Goal: Task Accomplishment & Management: Manage account settings

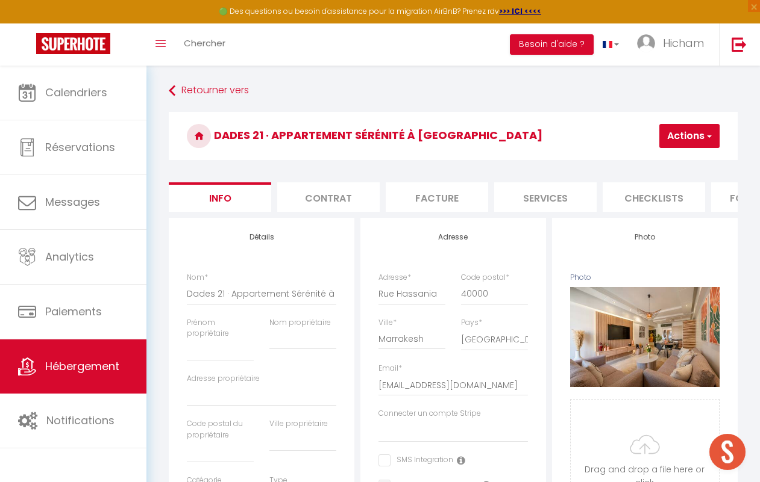
select select "condominium"
select select "3"
select select "2"
select select "1"
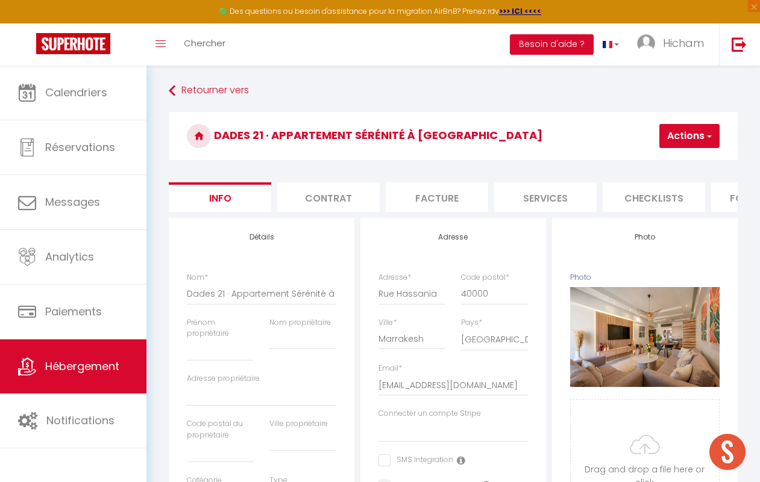
select select "15:00"
select select "23:45"
select select "11:00"
select select "30"
select select "120"
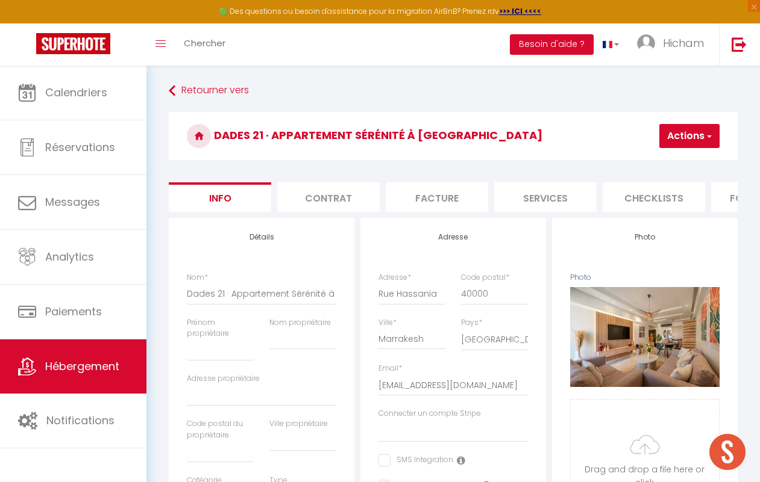
select select "146"
select select "28"
click at [703, 145] on button "Actions" at bounding box center [689, 136] width 60 height 24
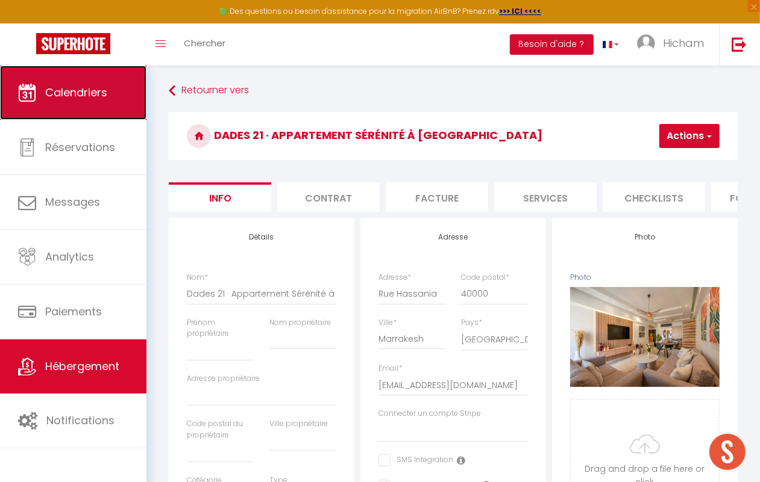
click at [102, 99] on span "Calendriers" at bounding box center [76, 92] width 62 height 15
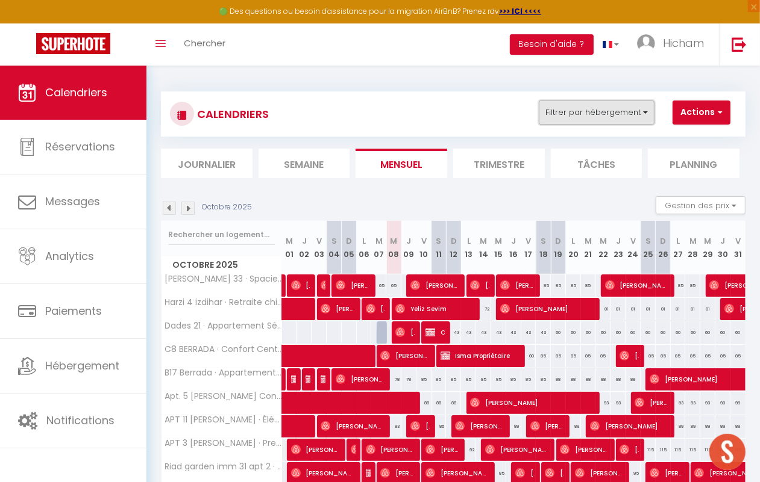
click at [560, 119] on button "Filtrer par hébergement" at bounding box center [597, 113] width 116 height 24
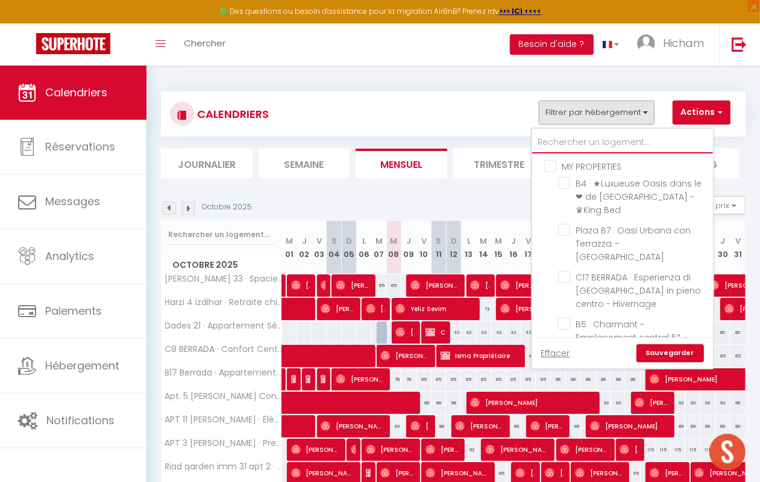
click at [574, 143] on input "text" at bounding box center [622, 143] width 181 height 22
type input "d"
checkbox input "false"
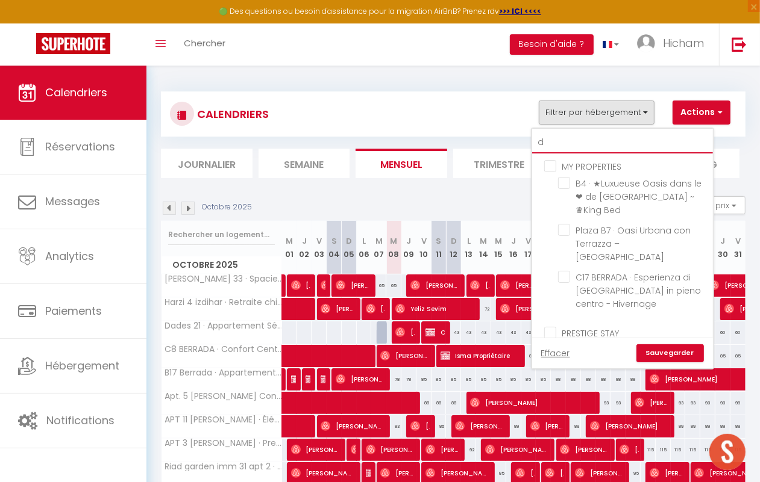
checkbox input "false"
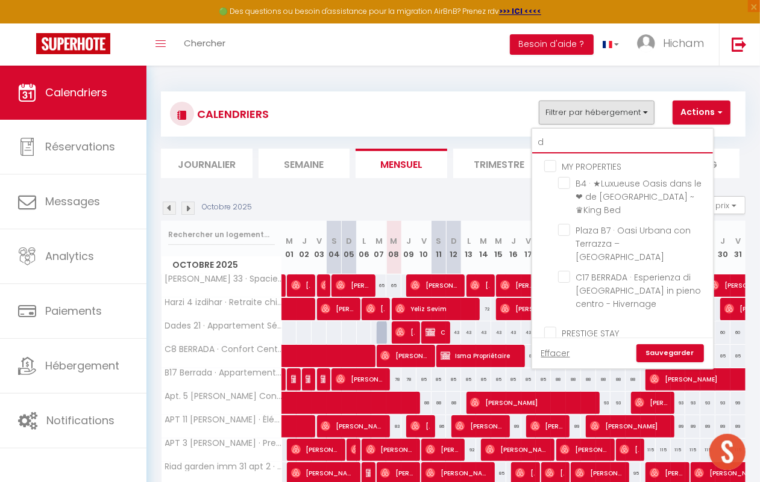
checkbox input "false"
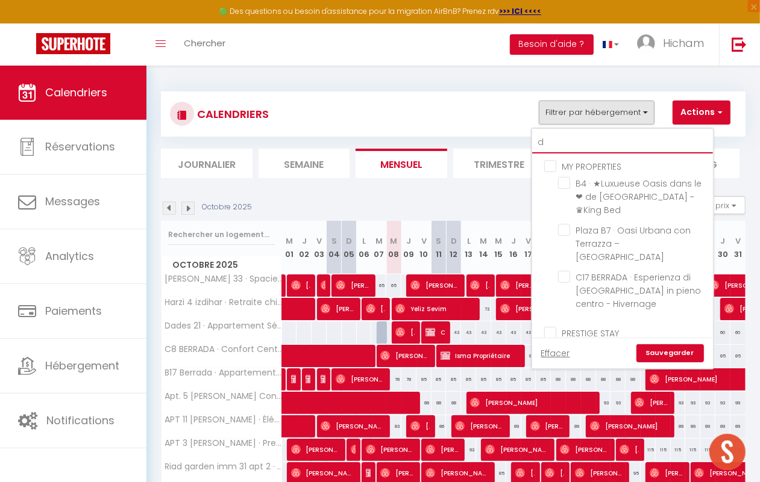
checkbox input "false"
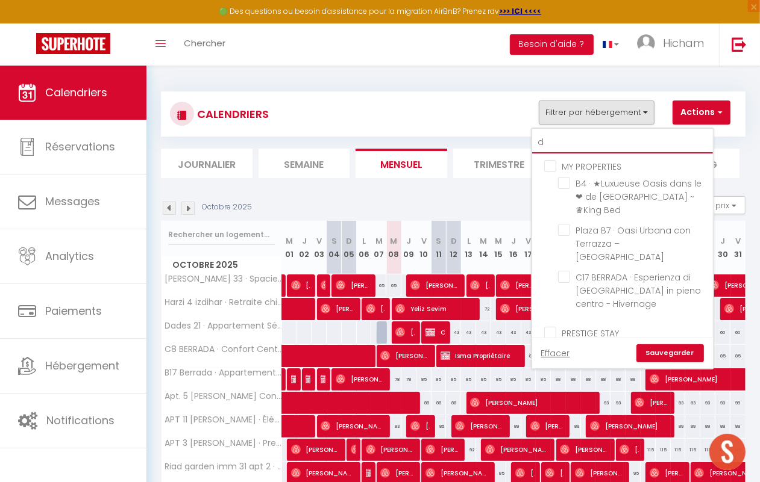
checkbox input "false"
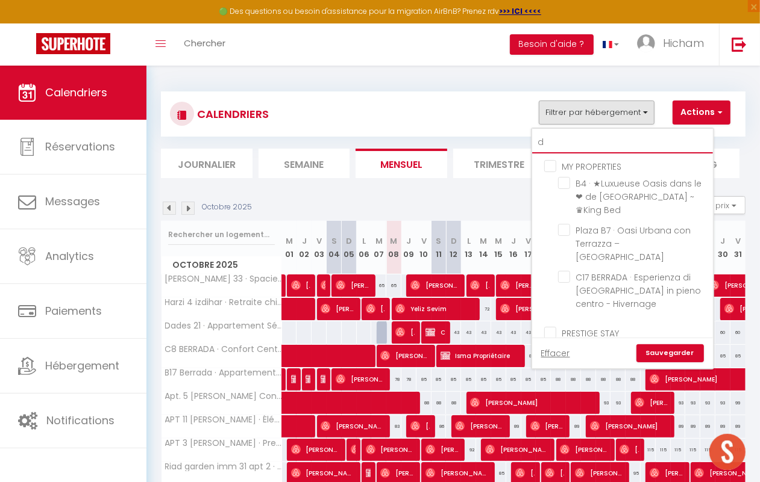
checkbox input "false"
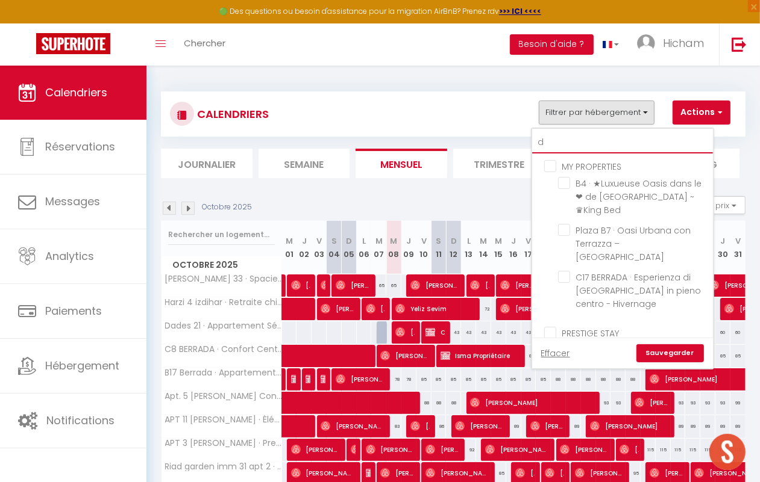
checkbox input "false"
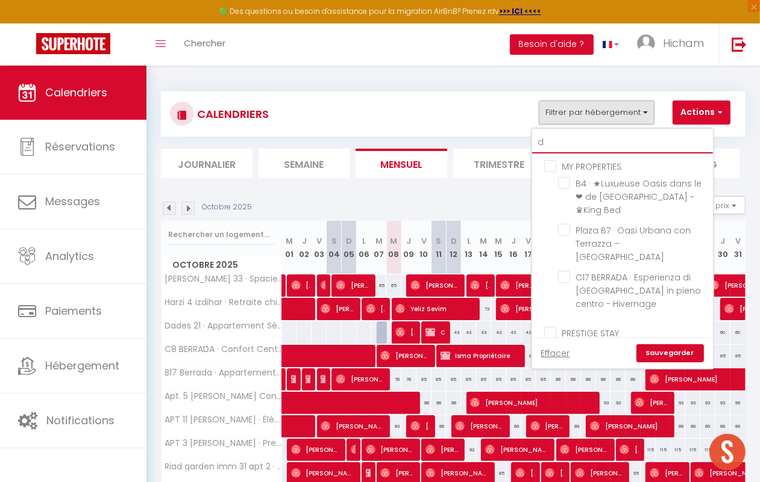
checkbox input "false"
type input "dad"
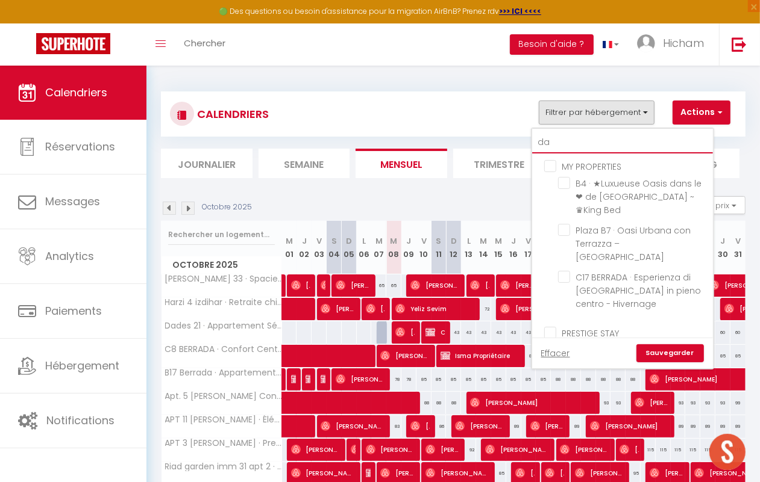
checkbox input "false"
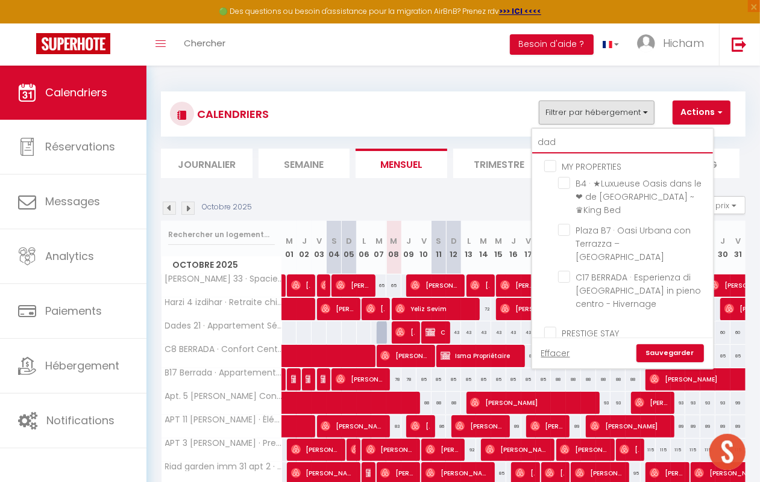
checkbox input "false"
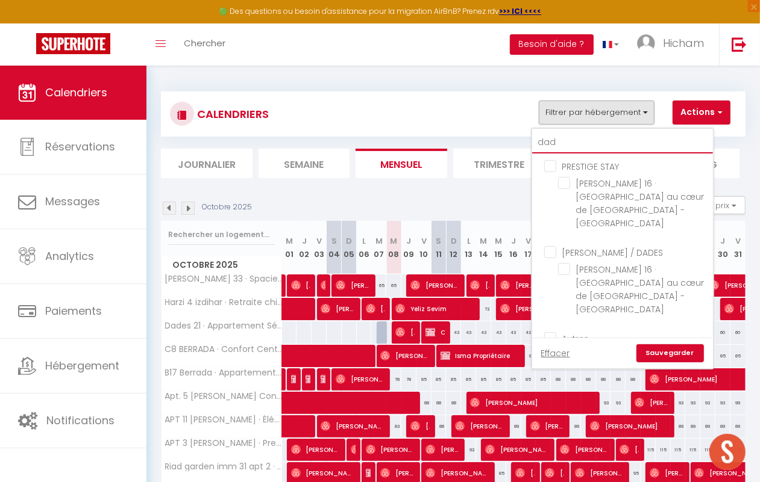
type input "dade"
checkbox input "false"
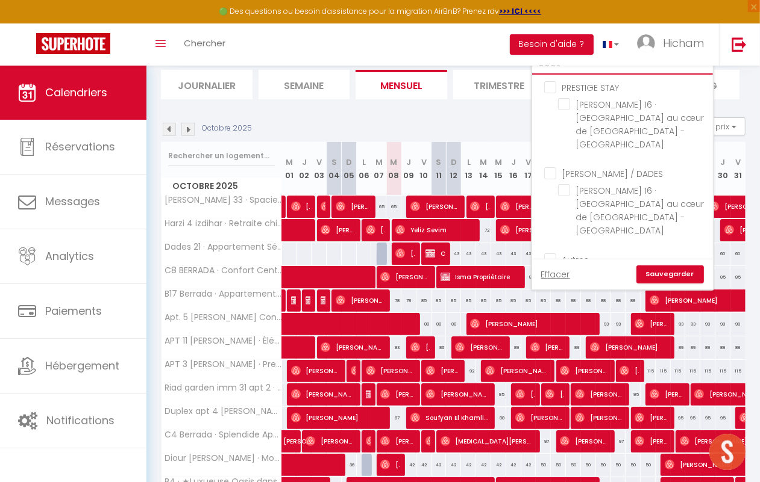
scroll to position [75, 0]
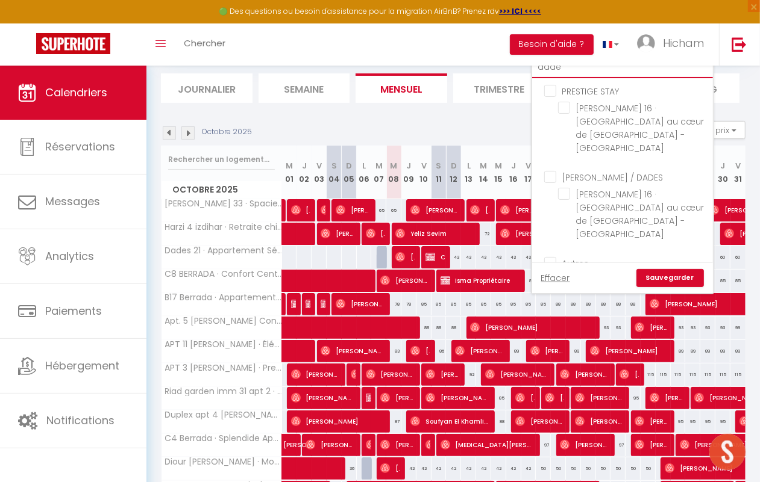
type input "dade"
click at [564, 274] on input "Dades 21 · Appartement Sérénité à [GEOGRAPHIC_DATA]" at bounding box center [633, 280] width 151 height 12
checkbox input "true"
checkbox input "false"
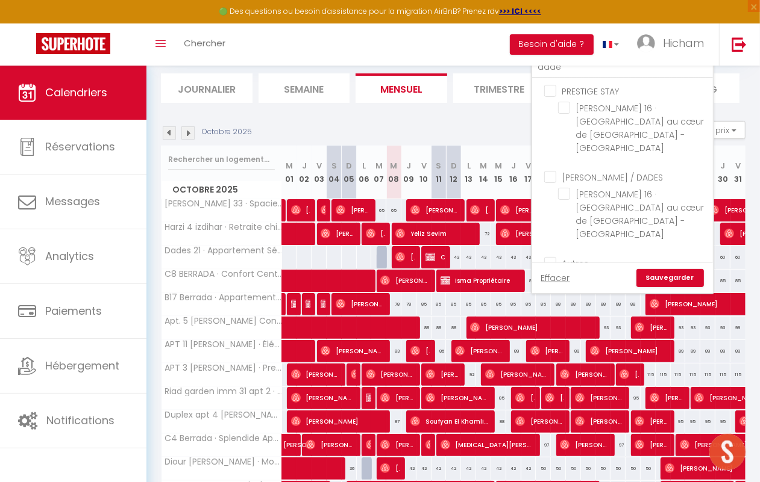
click at [676, 273] on link "Sauvegarder" at bounding box center [669, 278] width 67 height 18
select select
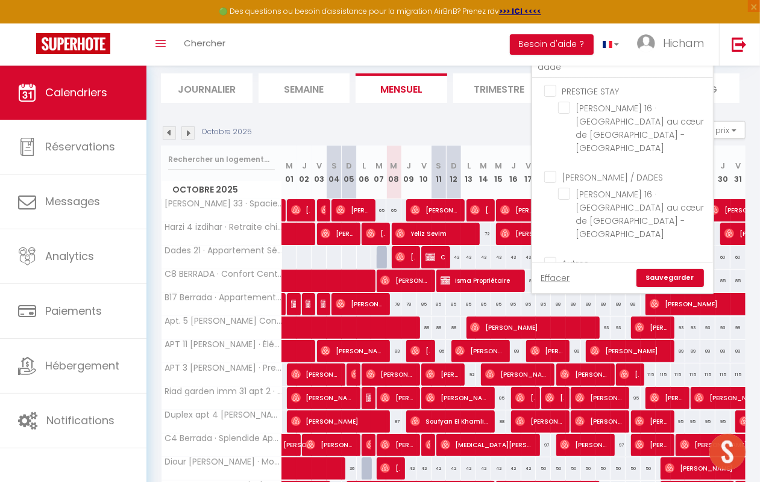
select select
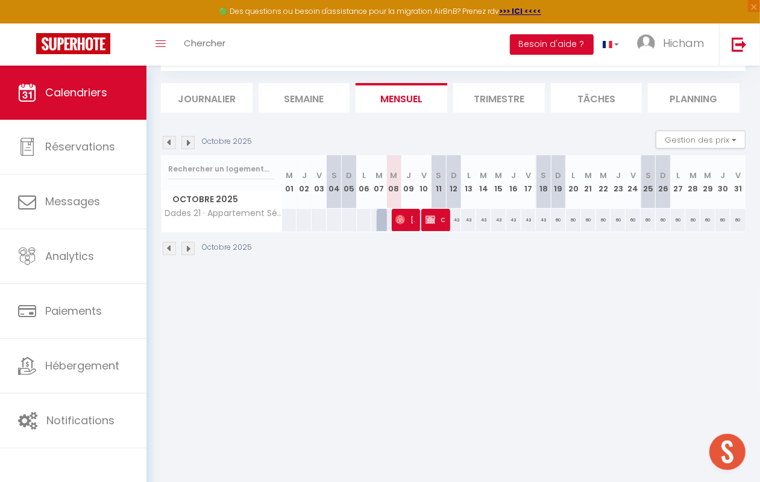
scroll to position [65, 0]
click at [431, 218] on img at bounding box center [430, 221] width 10 height 10
select select "OK"
select select "KO"
select select "0"
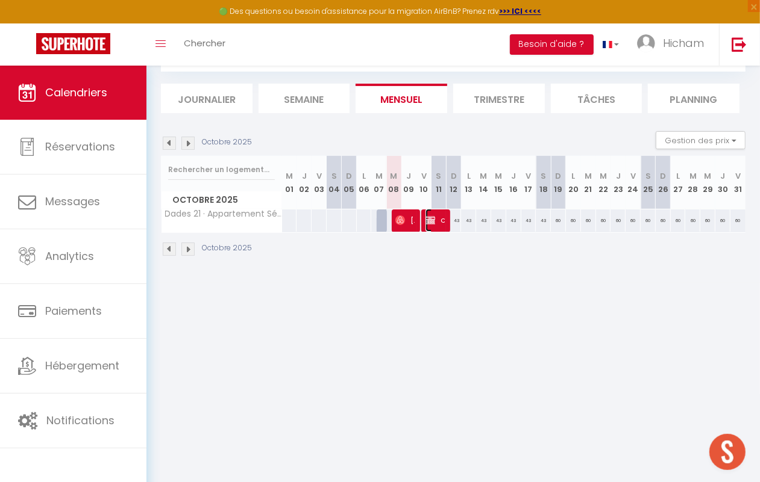
select select "0"
select select "1"
select select
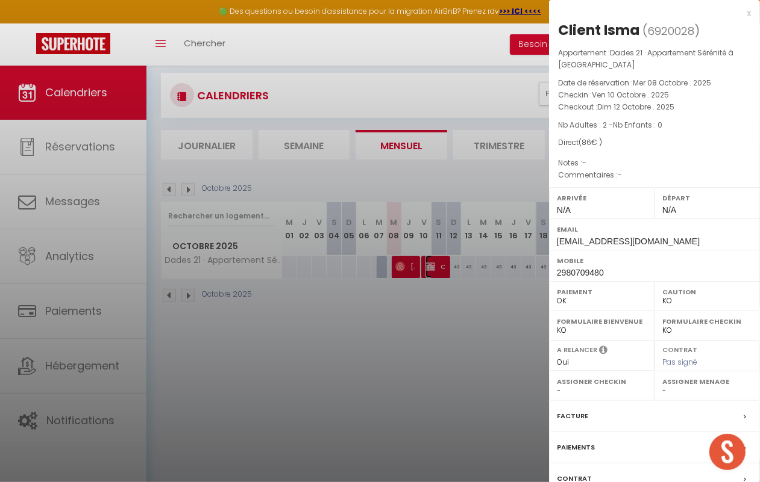
scroll to position [0, 0]
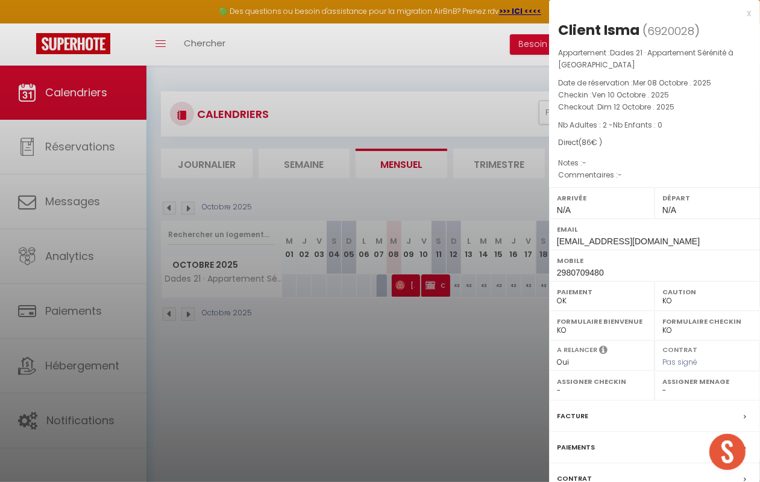
click at [494, 284] on div at bounding box center [380, 241] width 760 height 482
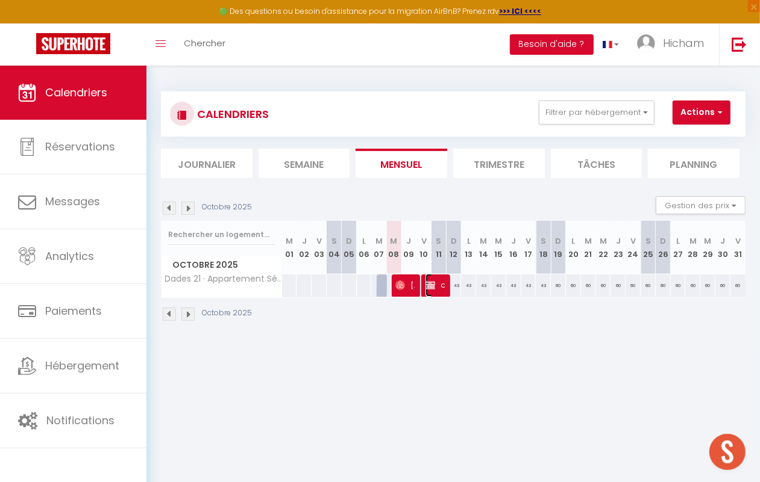
click at [428, 282] on img at bounding box center [430, 286] width 10 height 10
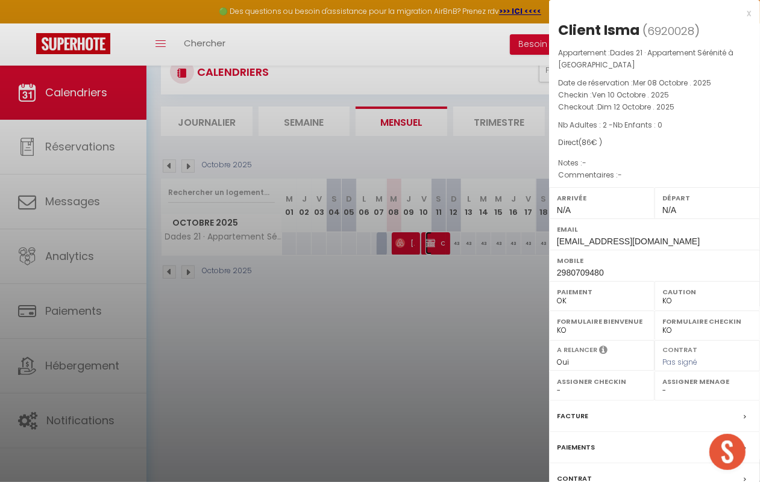
scroll to position [65, 0]
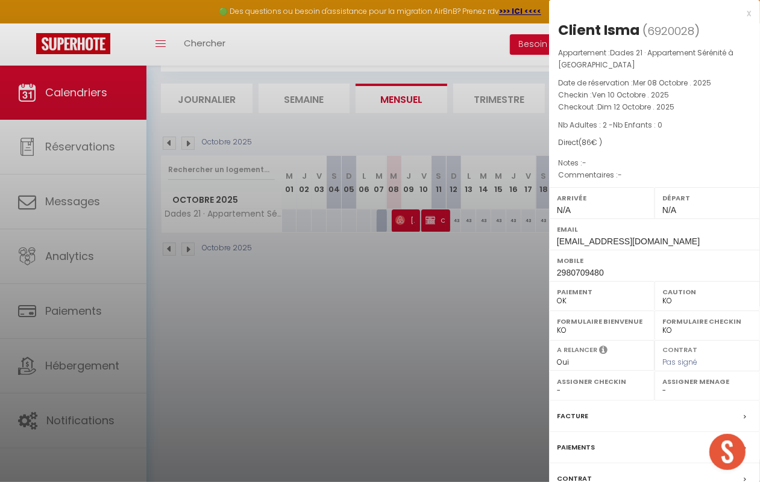
click at [395, 254] on div at bounding box center [380, 241] width 760 height 482
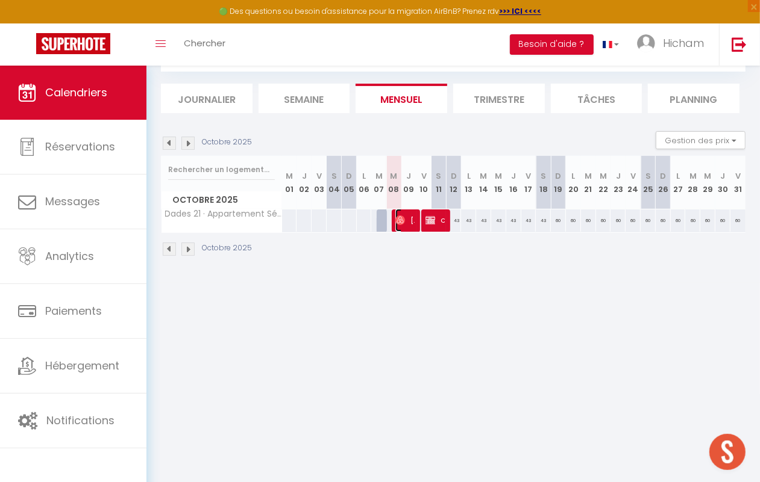
click at [404, 225] on span "[PERSON_NAME]" at bounding box center [404, 220] width 19 height 23
select select "OK"
select select "42673"
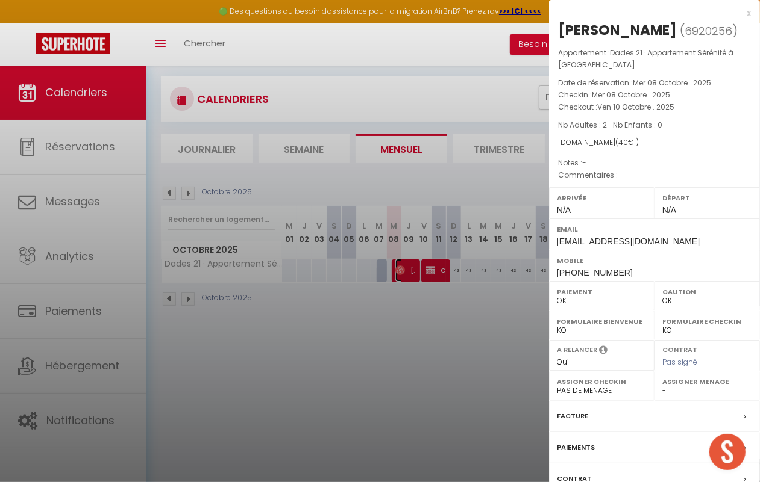
scroll to position [0, 0]
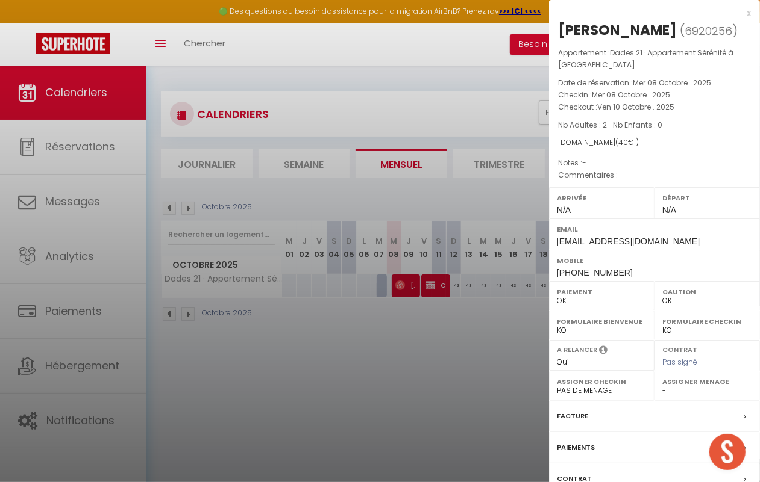
click at [486, 325] on div at bounding box center [380, 241] width 760 height 482
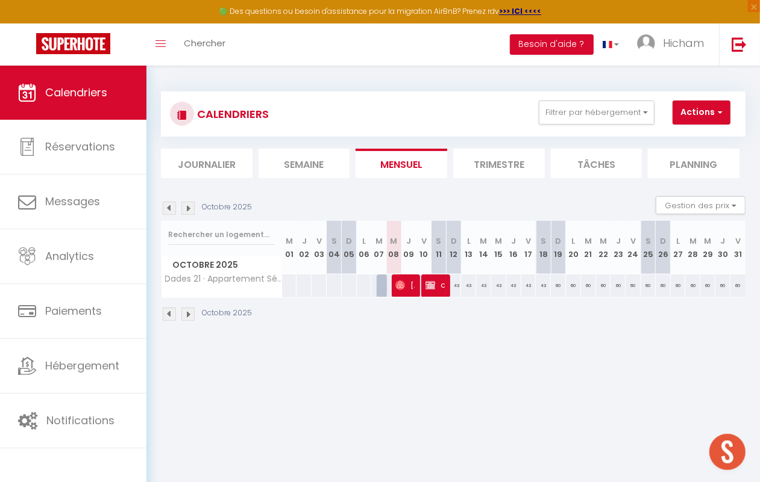
click at [446, 275] on div "43" at bounding box center [453, 286] width 15 height 22
type input "43"
type input "Dim 12 Octobre 2025"
type input "Lun 13 Octobre 2025"
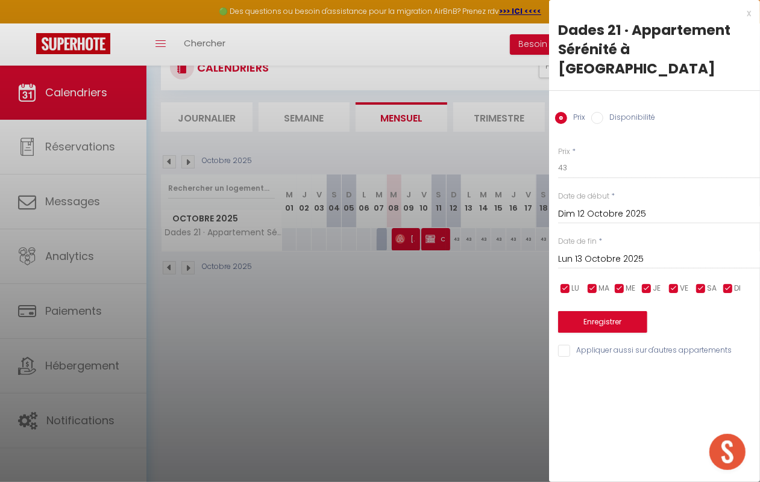
scroll to position [65, 0]
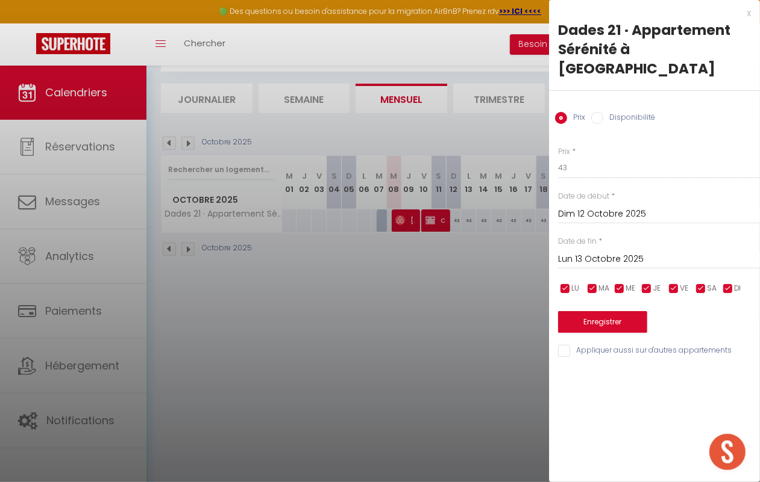
click at [365, 333] on div at bounding box center [380, 241] width 760 height 482
